Goal: Find contact information: Find contact information

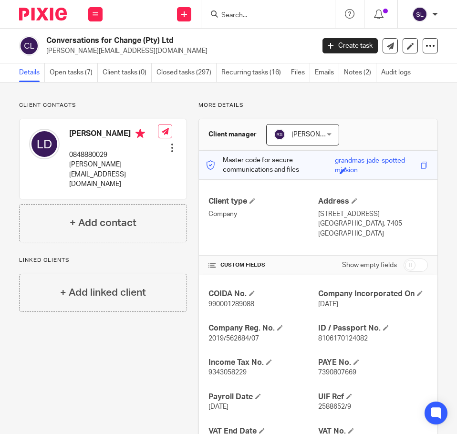
click at [261, 14] on input "Search" at bounding box center [264, 15] width 86 height 9
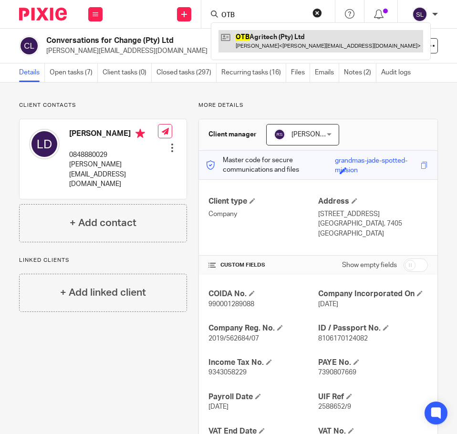
type input "OTB"
click at [263, 36] on link at bounding box center [321, 41] width 205 height 22
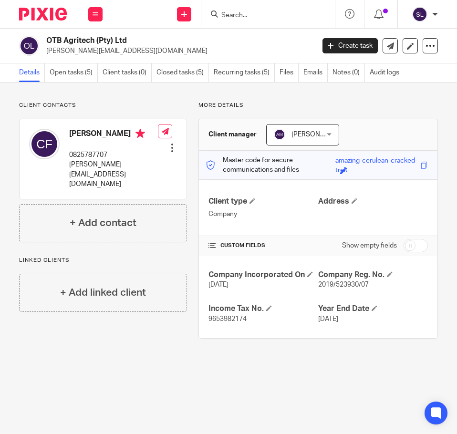
drag, startPoint x: 48, startPoint y: 40, endPoint x: 93, endPoint y: 41, distance: 44.9
click at [93, 41] on h2 "OTB Agritech (Pty) Ltd" at bounding box center [151, 41] width 210 height 10
copy h2 "OTB Agritech"
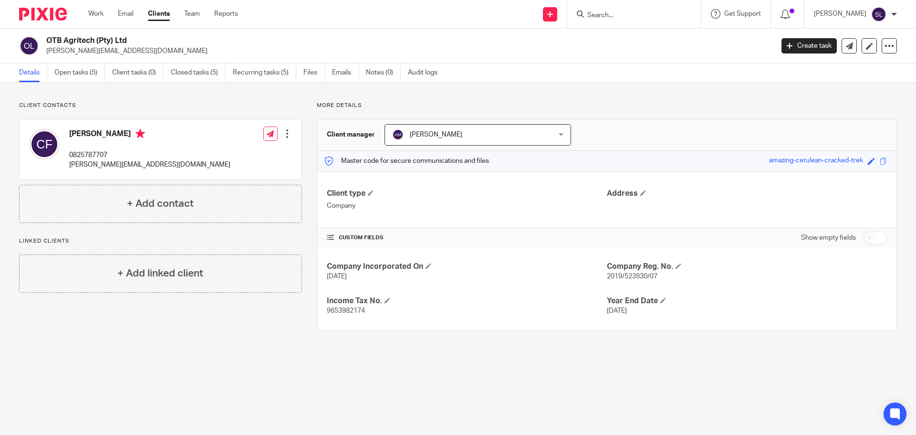
click at [86, 164] on p "[PERSON_NAME][EMAIL_ADDRESS][DOMAIN_NAME]" at bounding box center [149, 165] width 161 height 10
copy div "[PERSON_NAME][EMAIL_ADDRESS][DOMAIN_NAME]"
drag, startPoint x: 46, startPoint y: 37, endPoint x: 128, endPoint y: 41, distance: 82.6
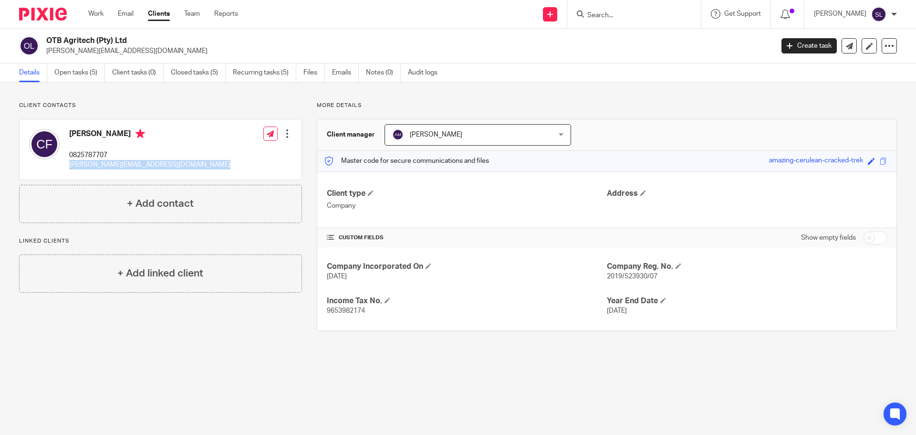
click at [128, 41] on div "OTB Agritech (Pty) Ltd colleen@maxicontrol.co.za" at bounding box center [393, 46] width 748 height 20
copy h2 "OTB Agritech (Pty) Ltd"
click at [374, 78] on link "Notes (0)" at bounding box center [383, 72] width 35 height 19
